Goal: Check status: Check status

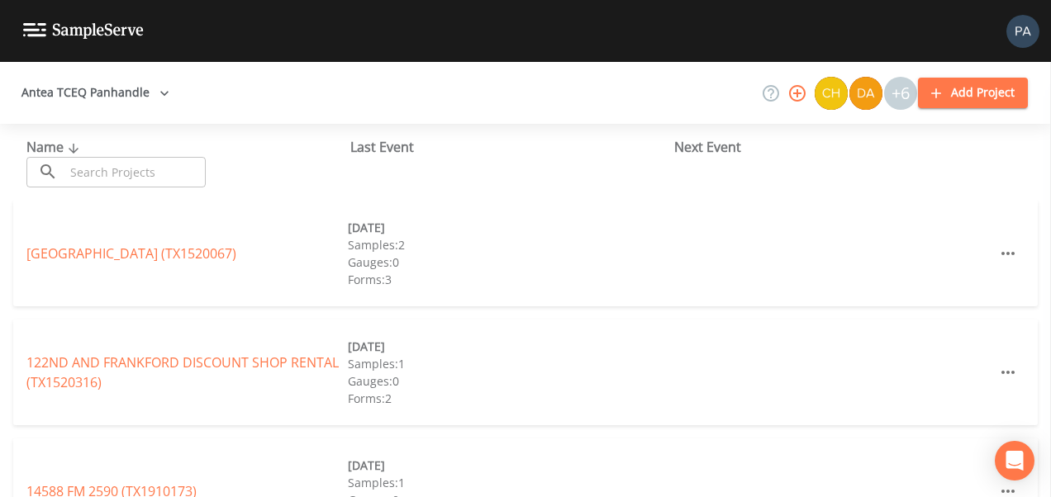
click at [98, 159] on input "text" at bounding box center [134, 172] width 141 height 31
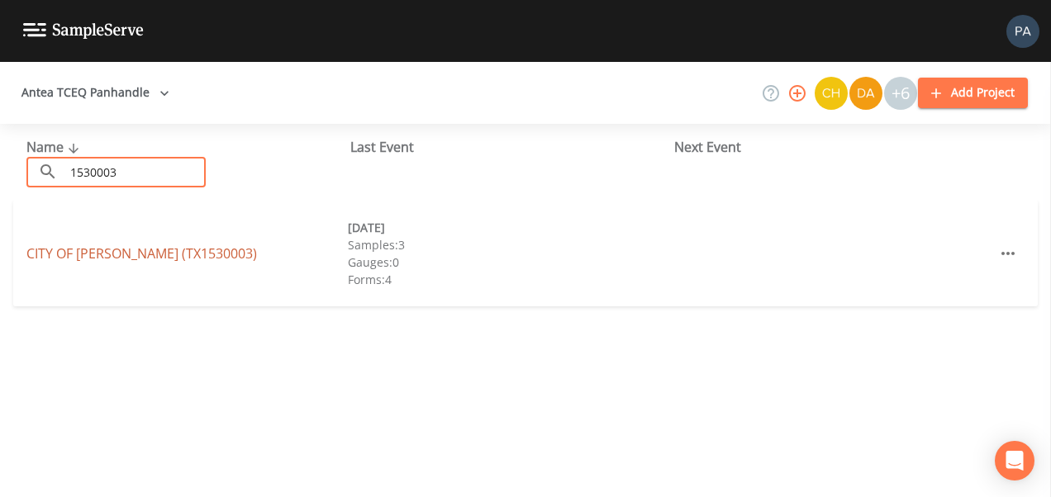
type input "1530003"
click at [175, 249] on link "CITY OF [GEOGRAPHIC_DATA] (TX1530003)" at bounding box center [141, 254] width 231 height 18
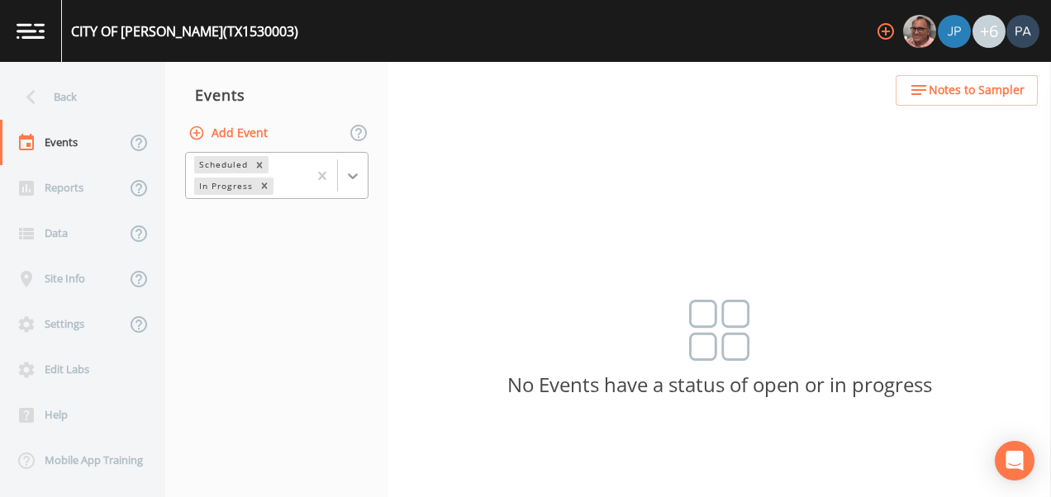
click at [358, 178] on icon at bounding box center [353, 176] width 17 height 17
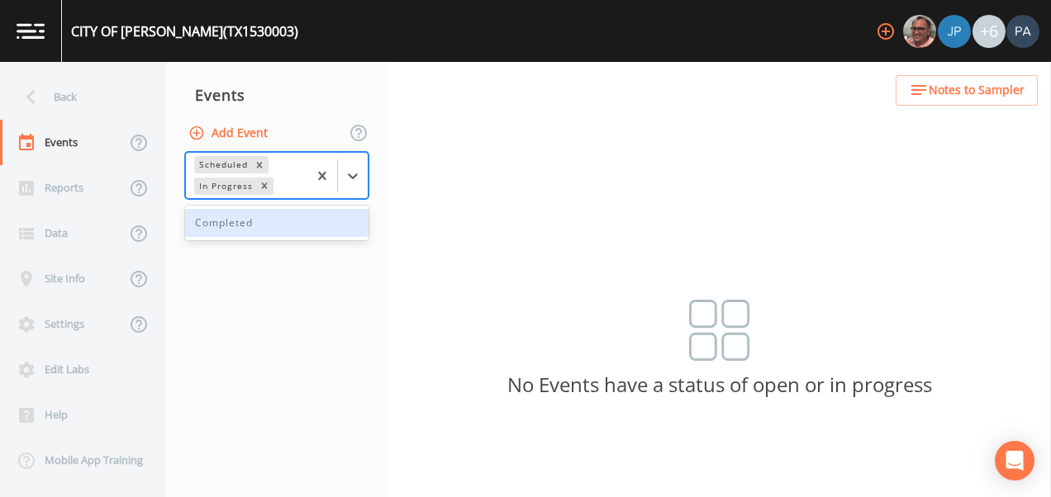
click at [273, 230] on div "Completed" at bounding box center [276, 223] width 183 height 28
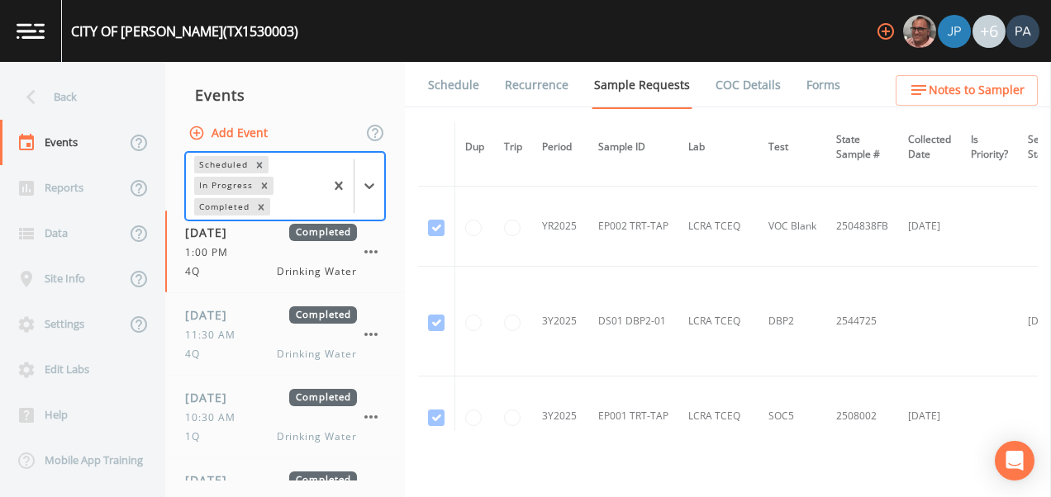
scroll to position [2809, 0]
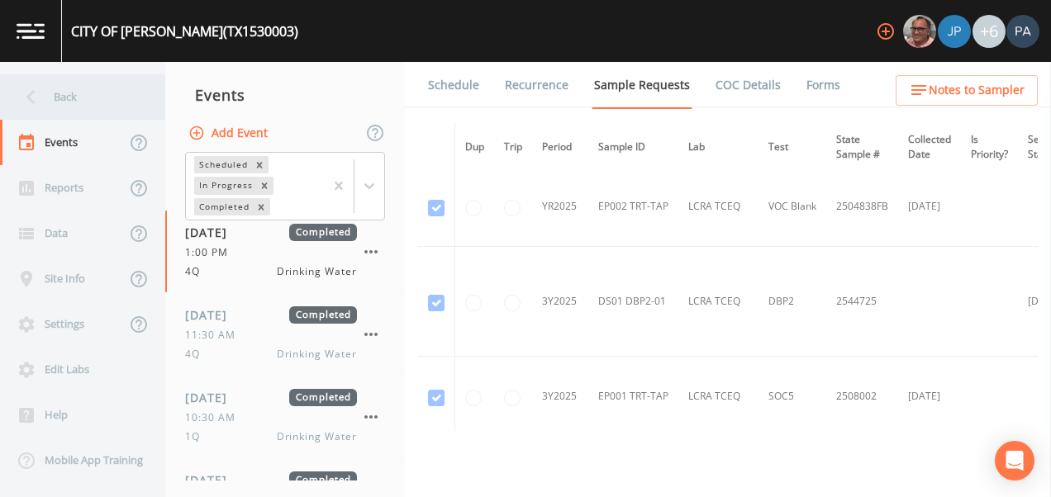
click at [87, 98] on div "Back" at bounding box center [74, 96] width 149 height 45
